Goal: Information Seeking & Learning: Understand process/instructions

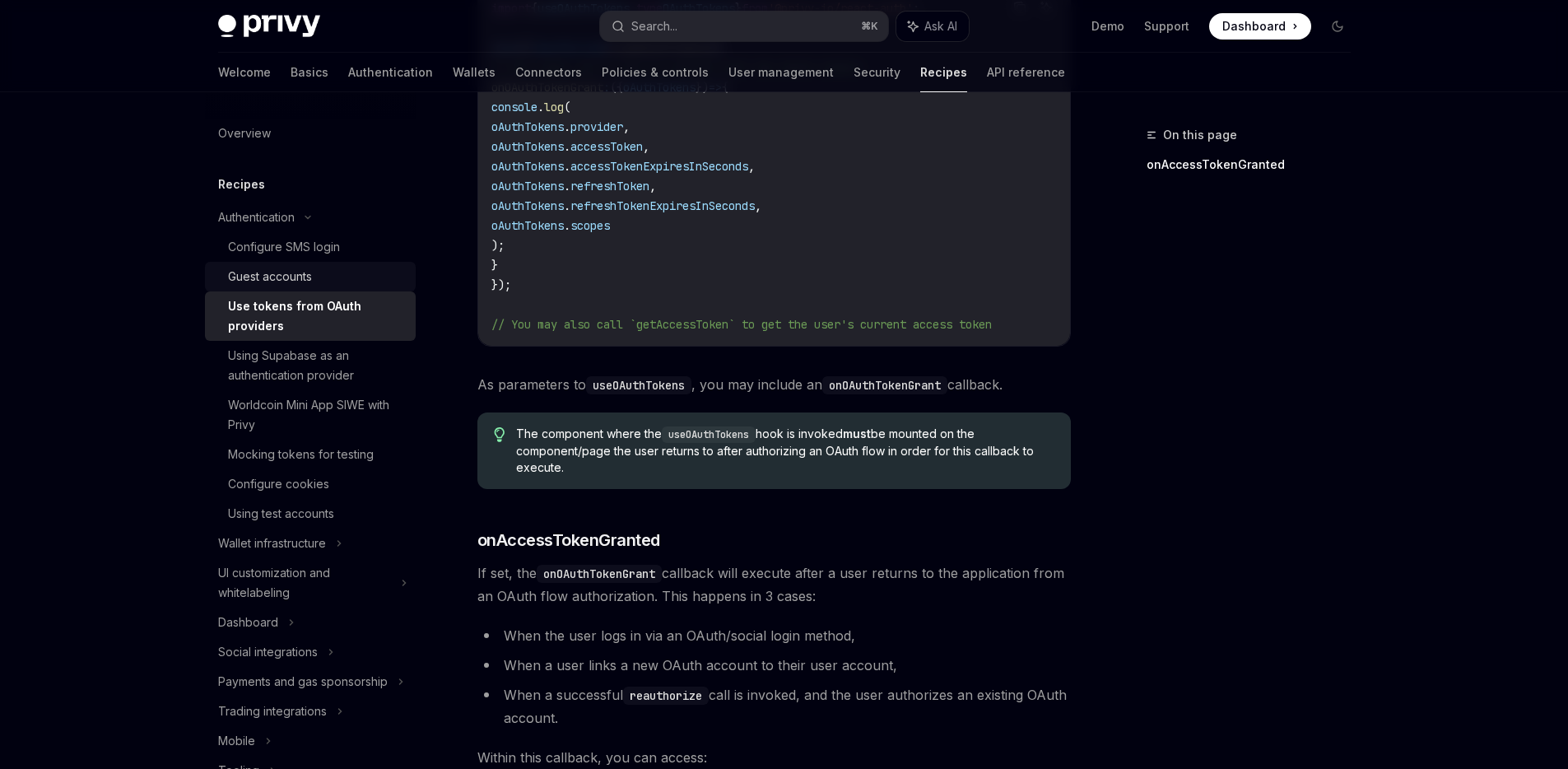
scroll to position [333, 0]
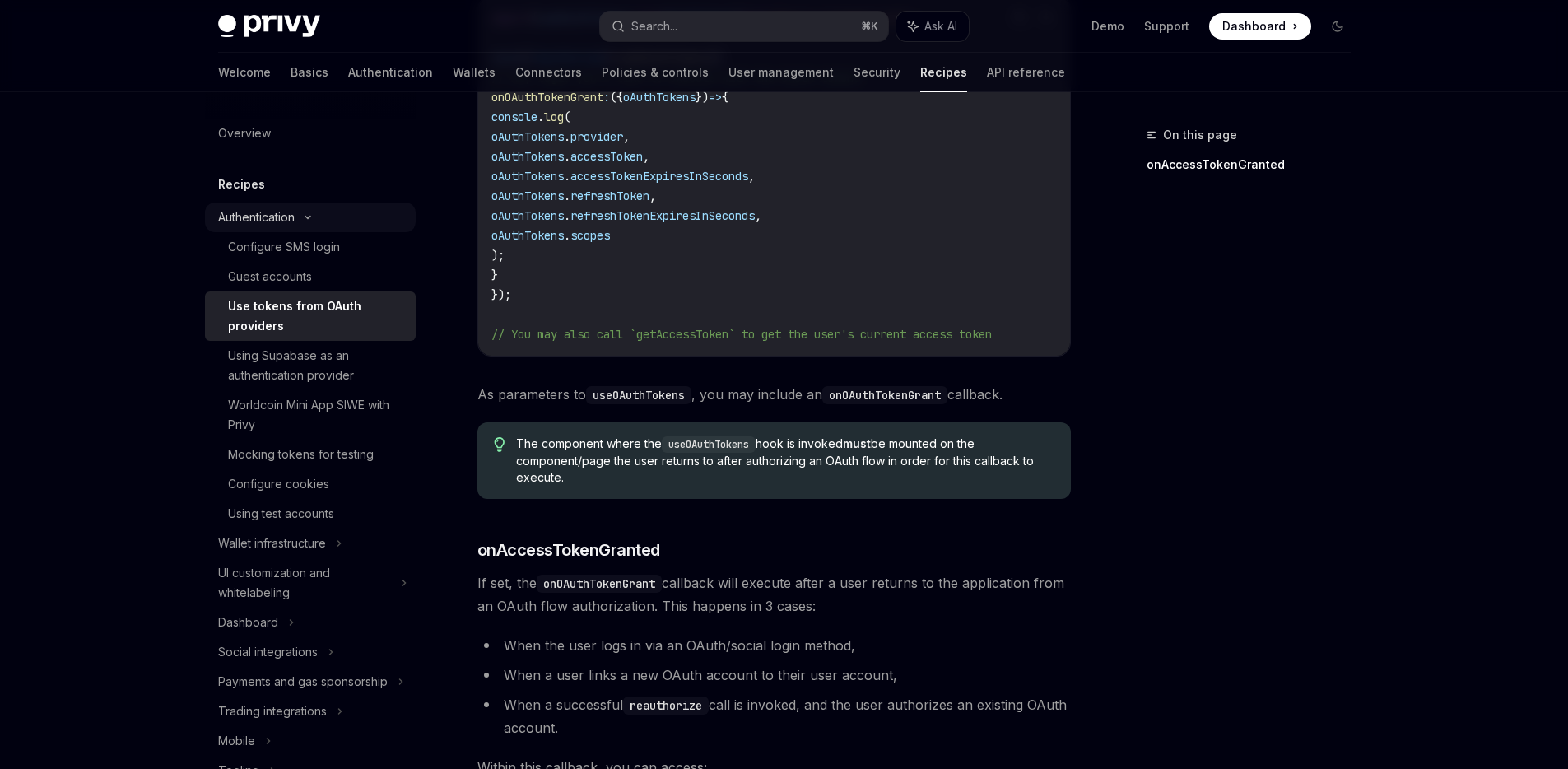
click at [268, 215] on div "Authentication" at bounding box center [256, 217] width 77 height 20
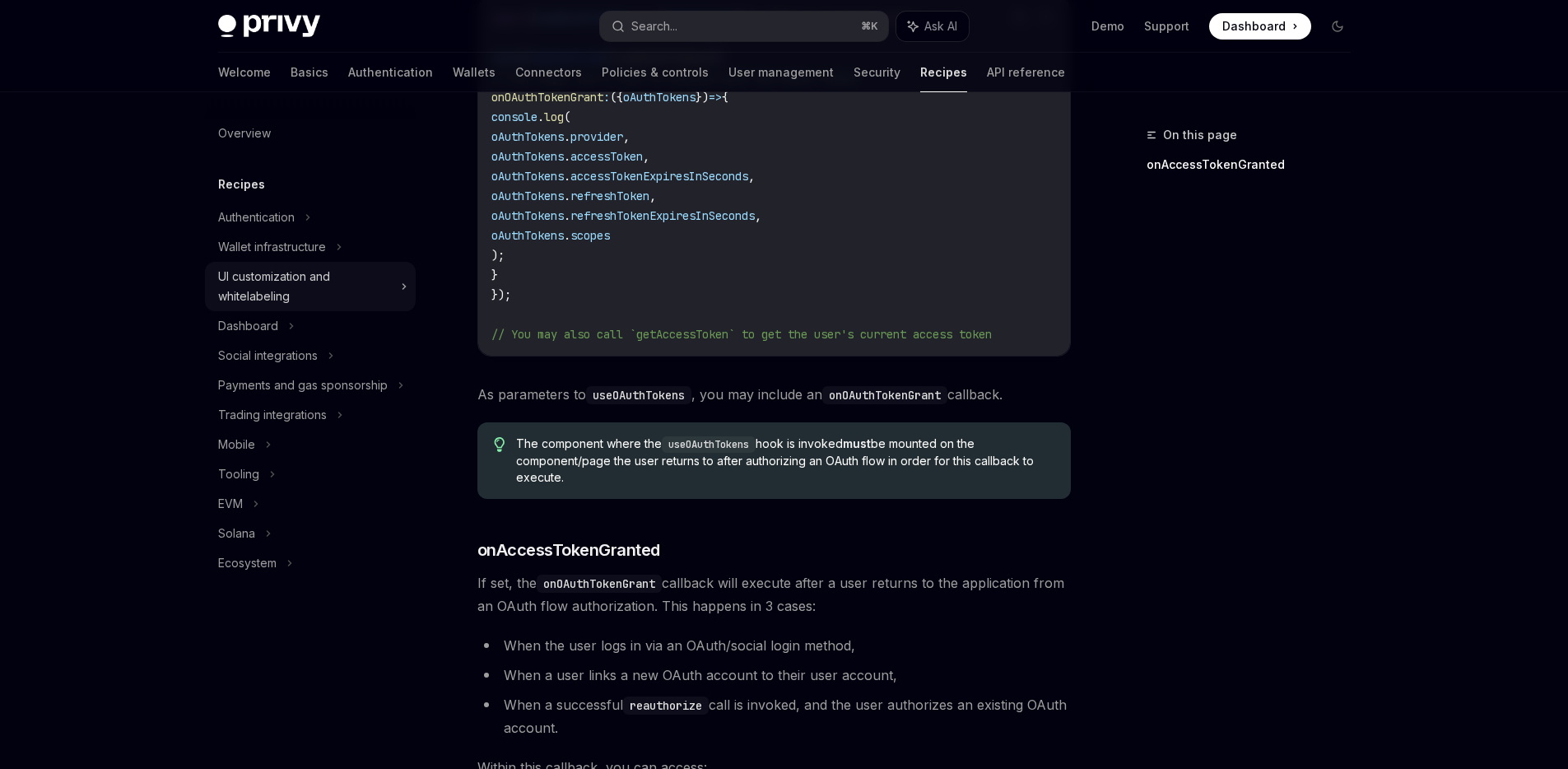
click at [279, 297] on div "UI customization and whitelabeling" at bounding box center [304, 286] width 173 height 39
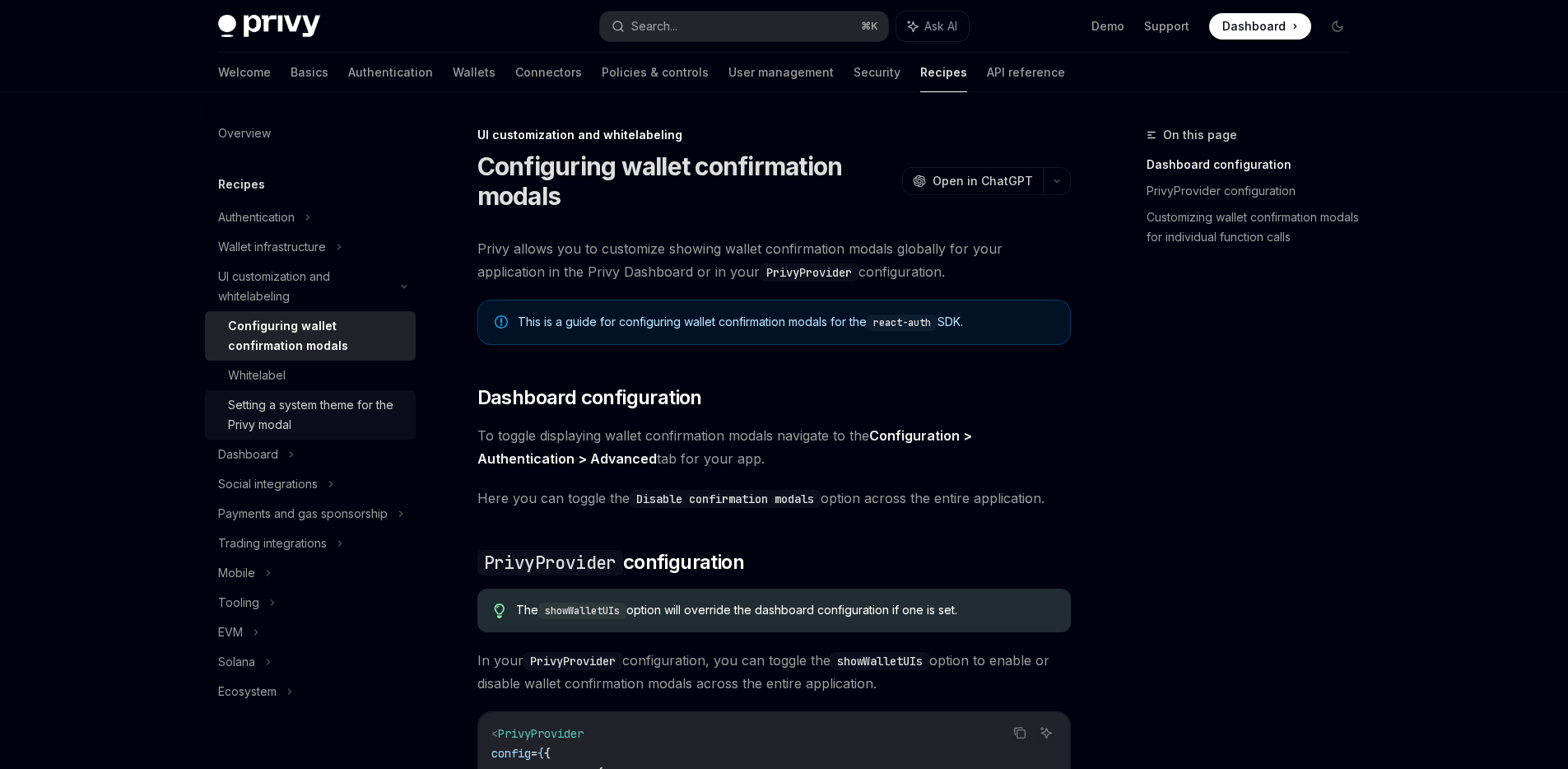
click at [292, 408] on div "Setting a system theme for the Privy modal" at bounding box center [317, 414] width 178 height 39
type textarea "*"
